Goal: Information Seeking & Learning: Learn about a topic

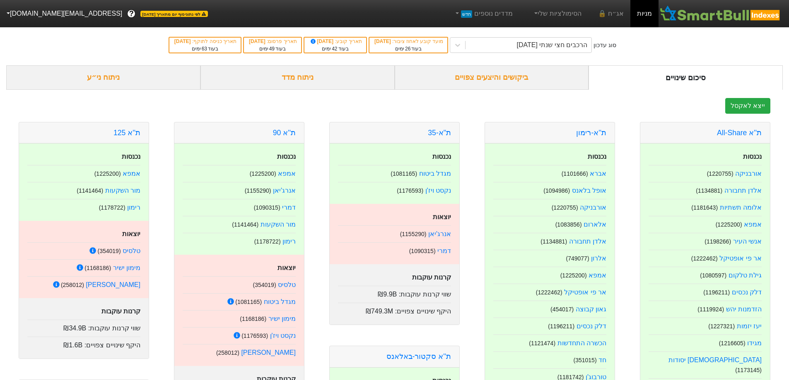
click at [105, 80] on div "ניתוח ני״ע" at bounding box center [103, 77] width 194 height 24
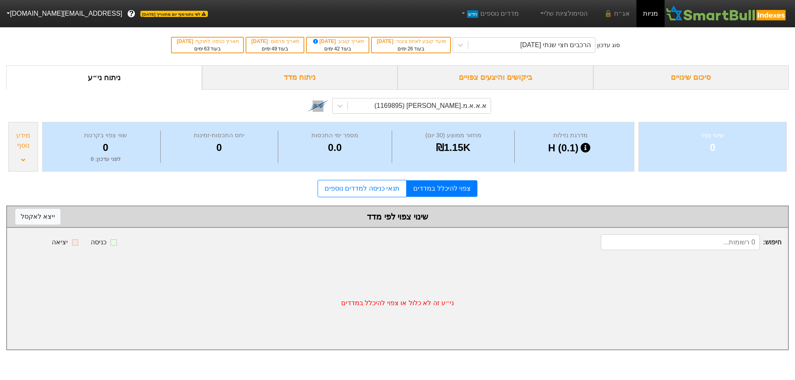
click at [333, 84] on div "ניתוח מדד" at bounding box center [300, 77] width 196 height 24
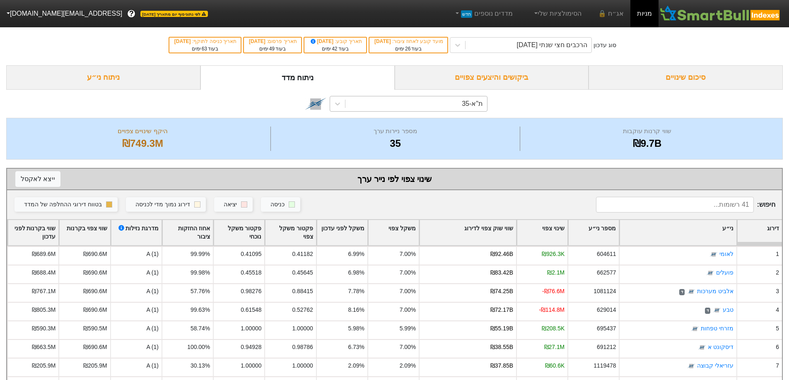
click at [448, 104] on div "ת"א-35" at bounding box center [416, 103] width 142 height 15
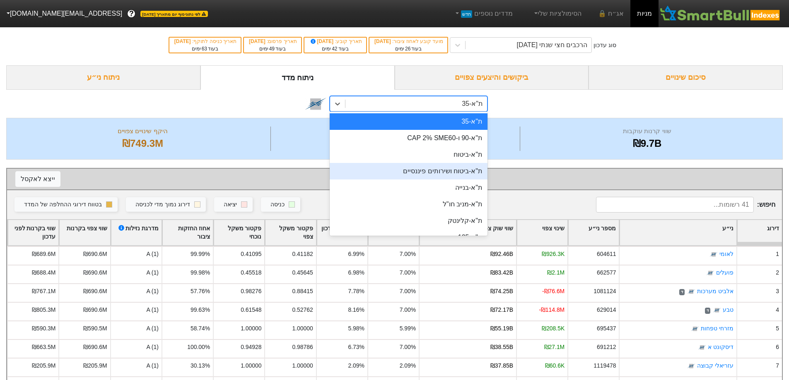
scroll to position [41, 0]
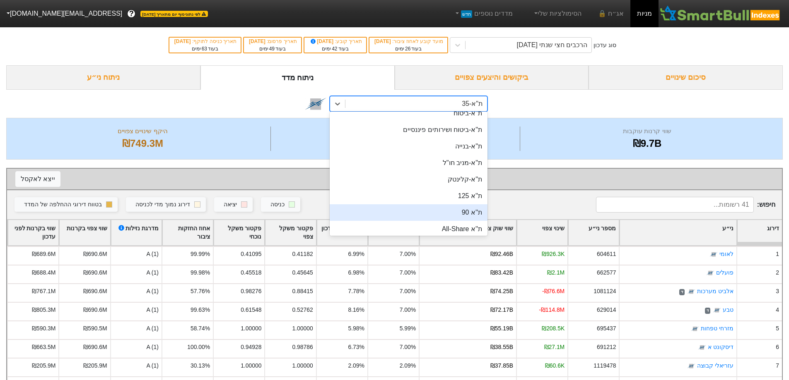
click at [448, 214] on div "ת''א 90" at bounding box center [409, 213] width 158 height 17
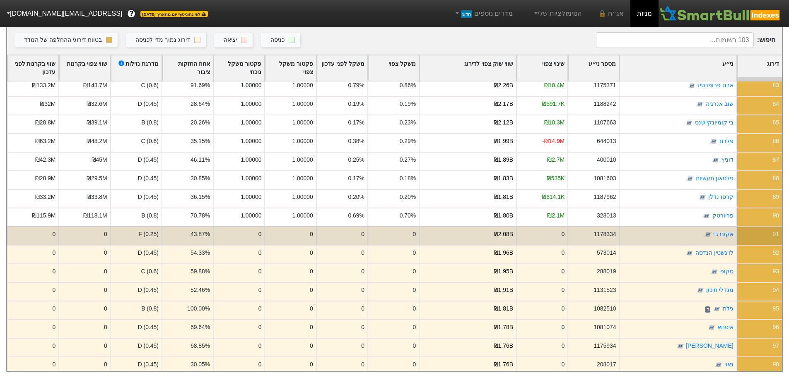
scroll to position [1615, 0]
